Goal: Use online tool/utility

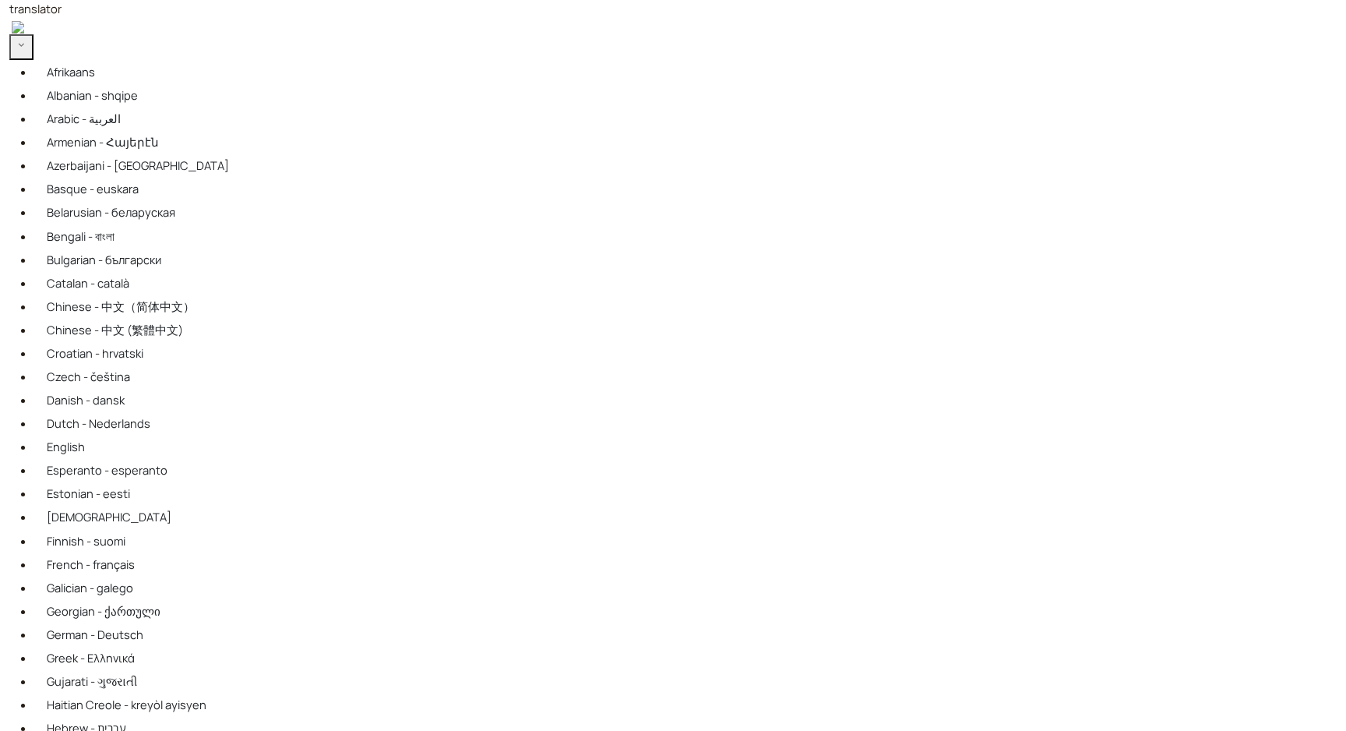
type input "**********"
